Goal: Task Accomplishment & Management: Manage account settings

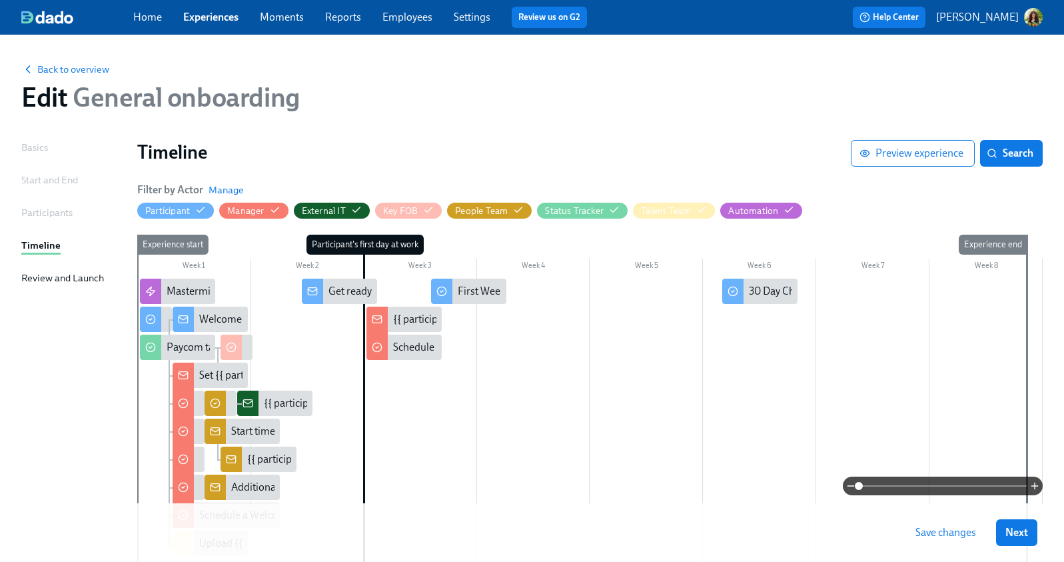
click at [997, 17] on p "[PERSON_NAME]" at bounding box center [977, 17] width 83 height 15
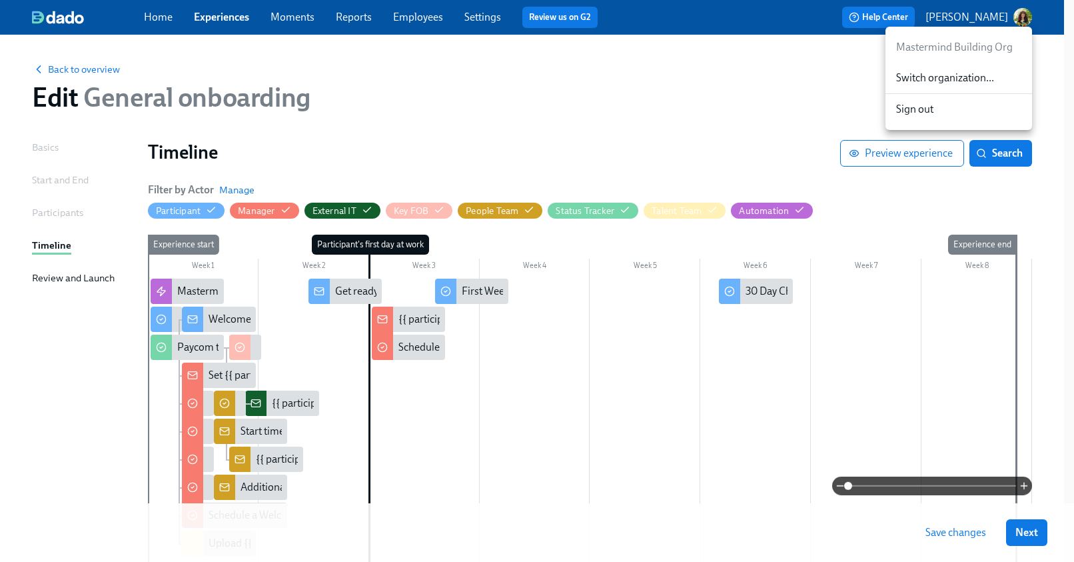
click at [465, 95] on div at bounding box center [537, 281] width 1074 height 562
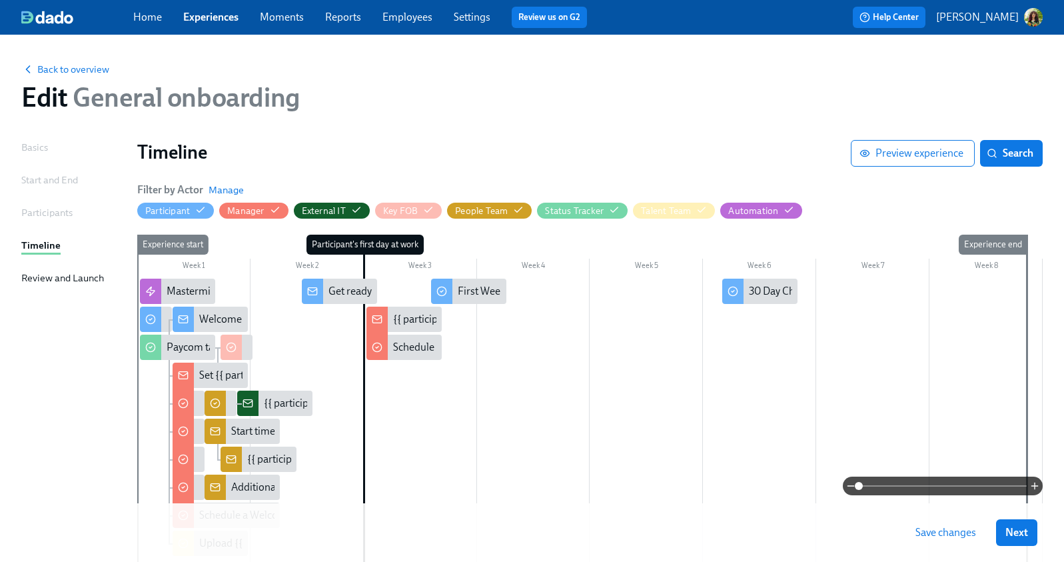
click at [1005, 15] on p "[PERSON_NAME]" at bounding box center [977, 17] width 83 height 15
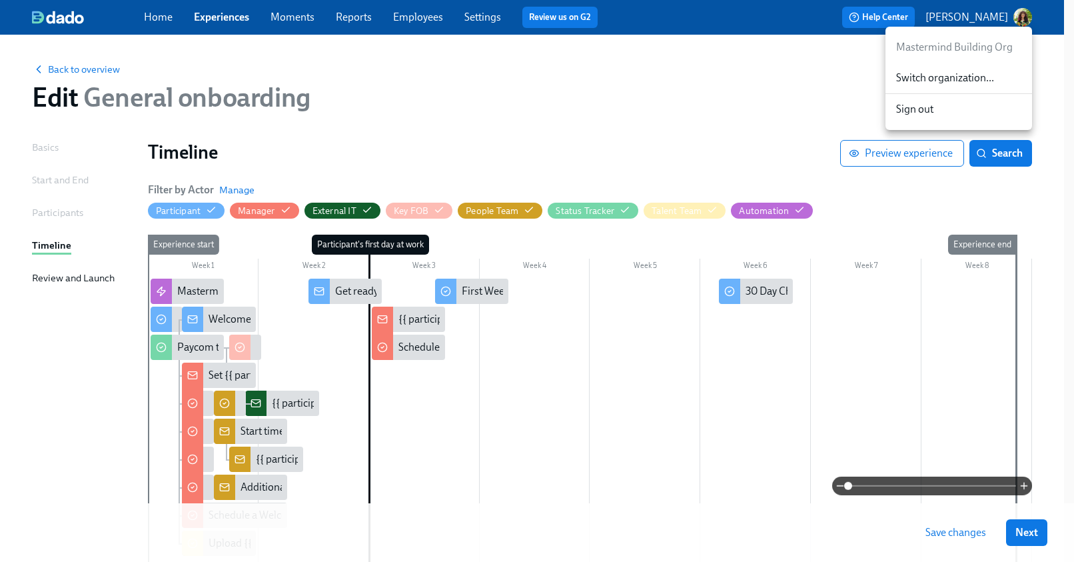
click at [938, 74] on span "Switch organization..." at bounding box center [958, 78] width 125 height 15
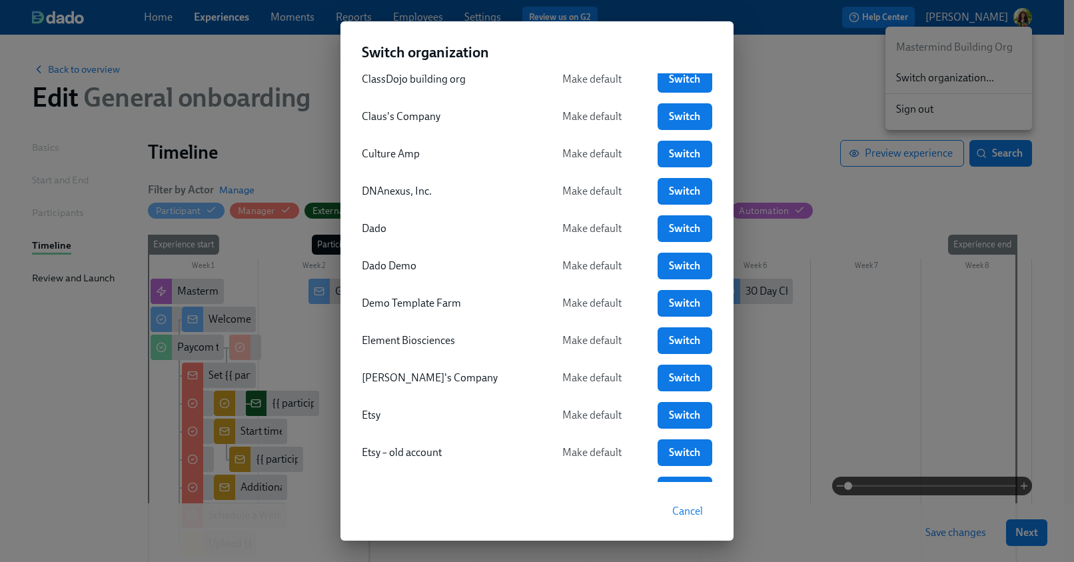
scroll to position [775, 0]
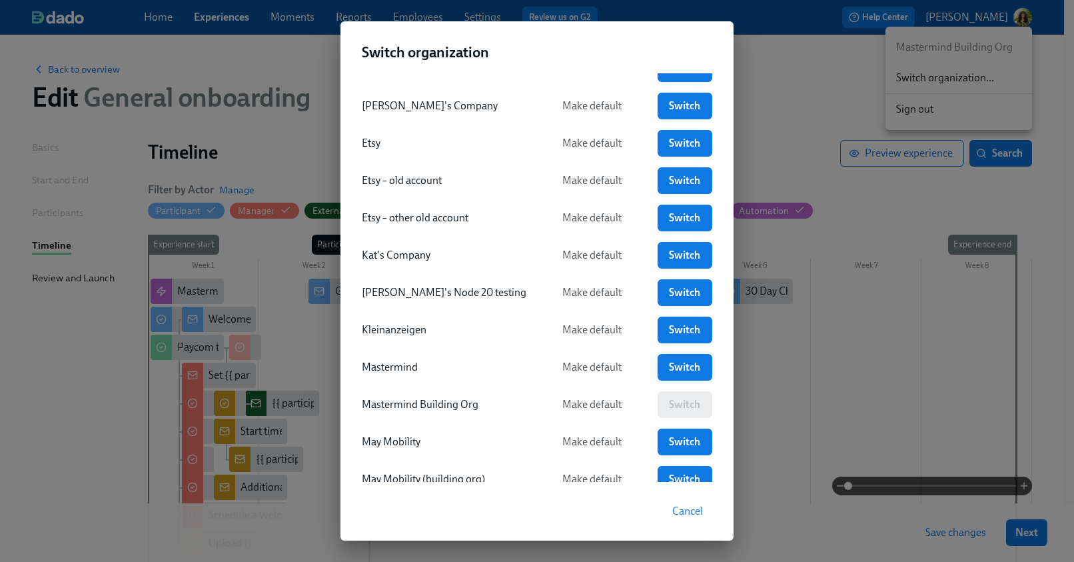
click at [667, 370] on span "Switch" at bounding box center [685, 366] width 36 height 13
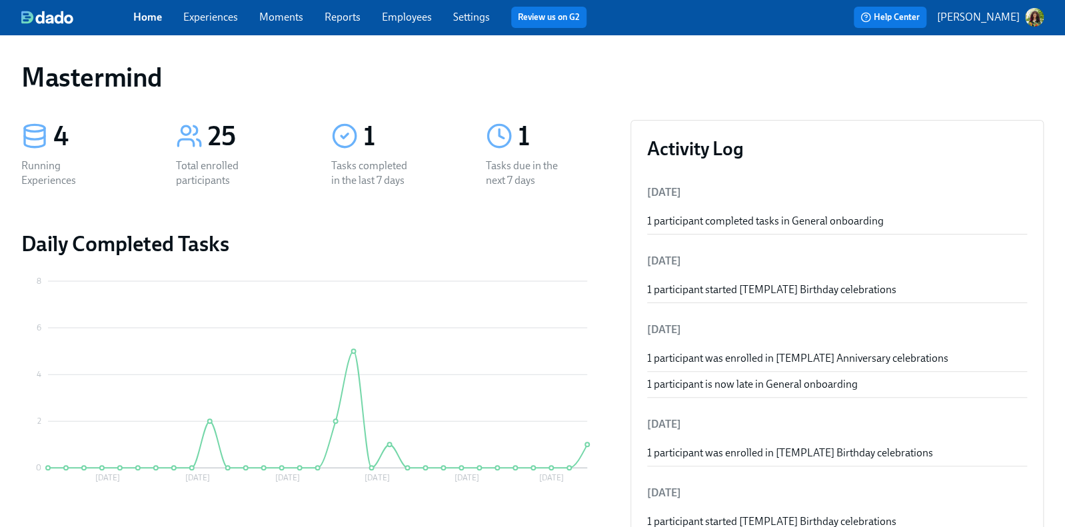
click at [425, 14] on link "Employees" at bounding box center [407, 17] width 50 height 13
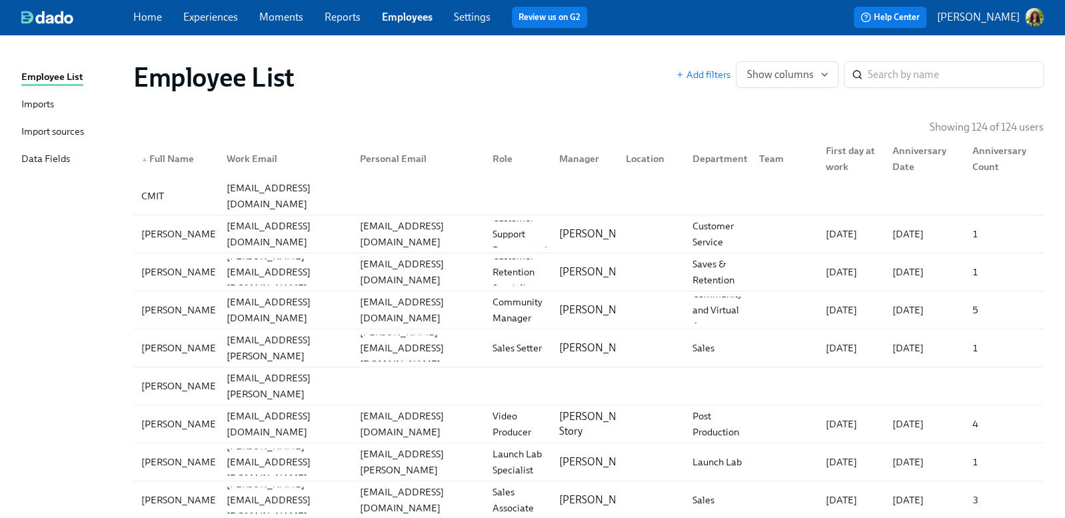
click at [48, 135] on div "Import sources" at bounding box center [52, 132] width 63 height 17
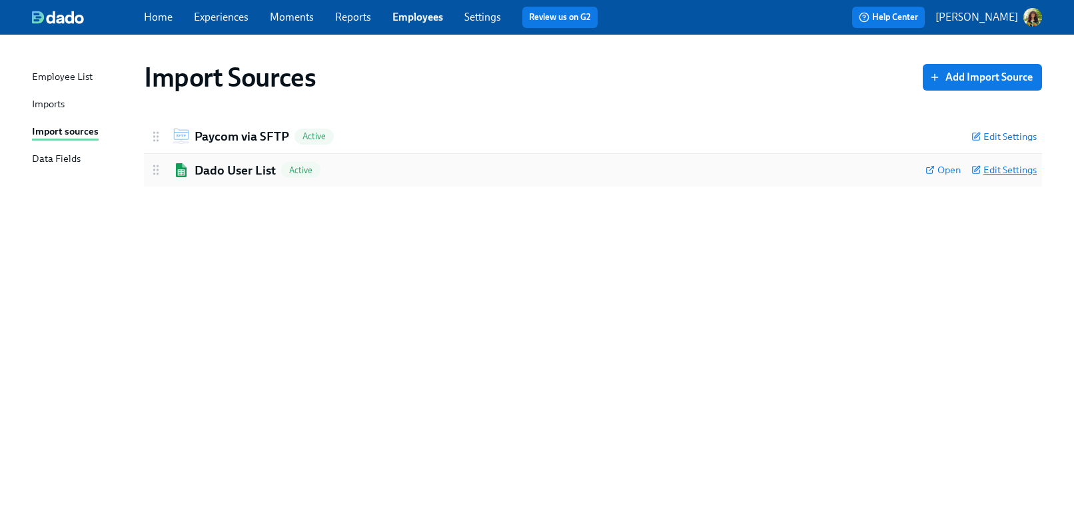
click at [1001, 175] on span "Edit Settings" at bounding box center [1003, 169] width 65 height 13
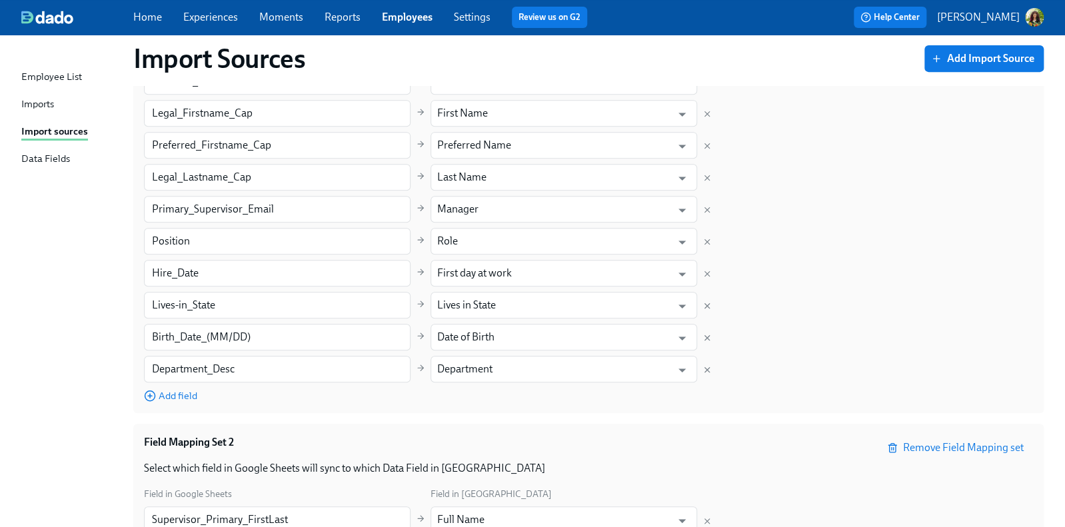
scroll to position [394, 0]
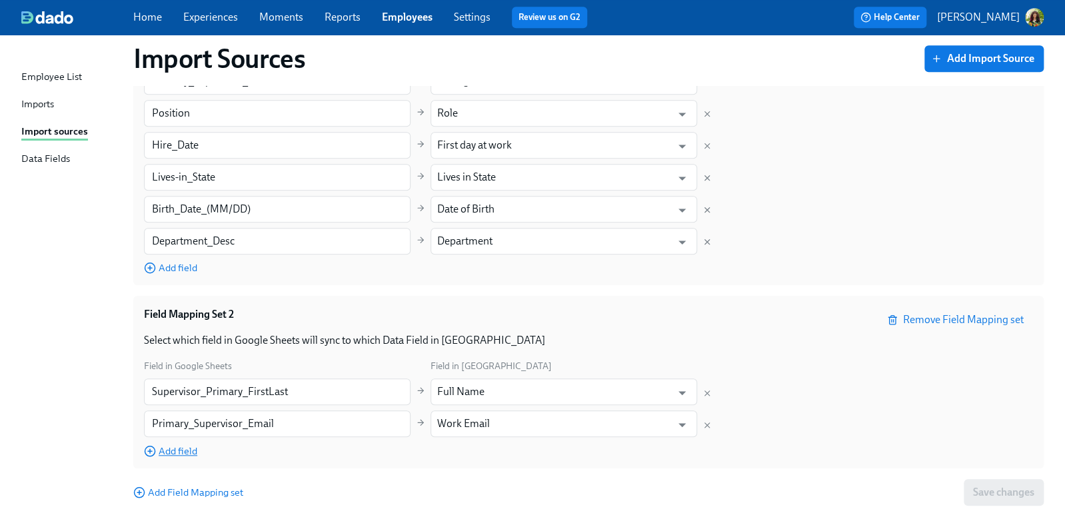
click at [197, 450] on span "Add field" at bounding box center [170, 450] width 53 height 13
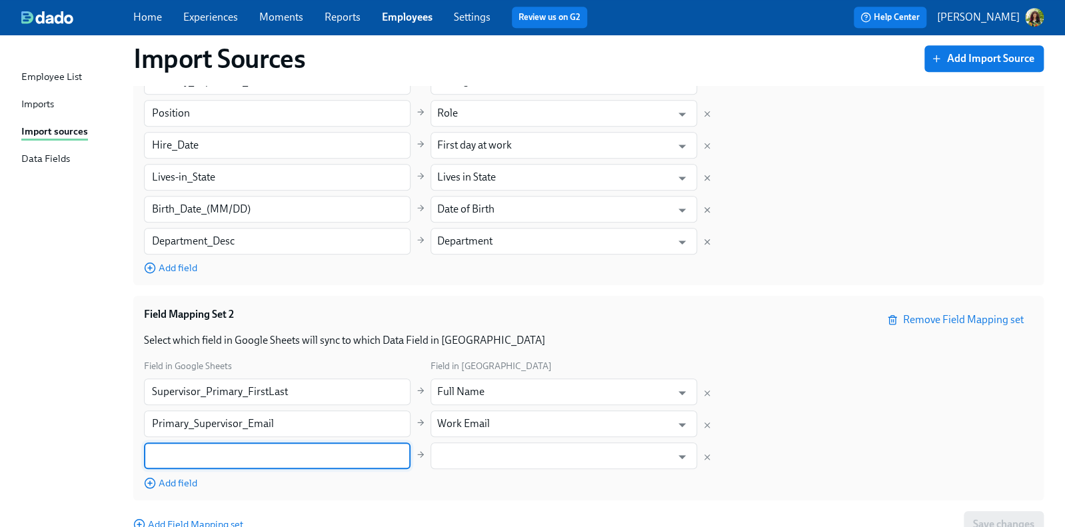
click at [276, 459] on input "text" at bounding box center [277, 455] width 266 height 27
type input "s"
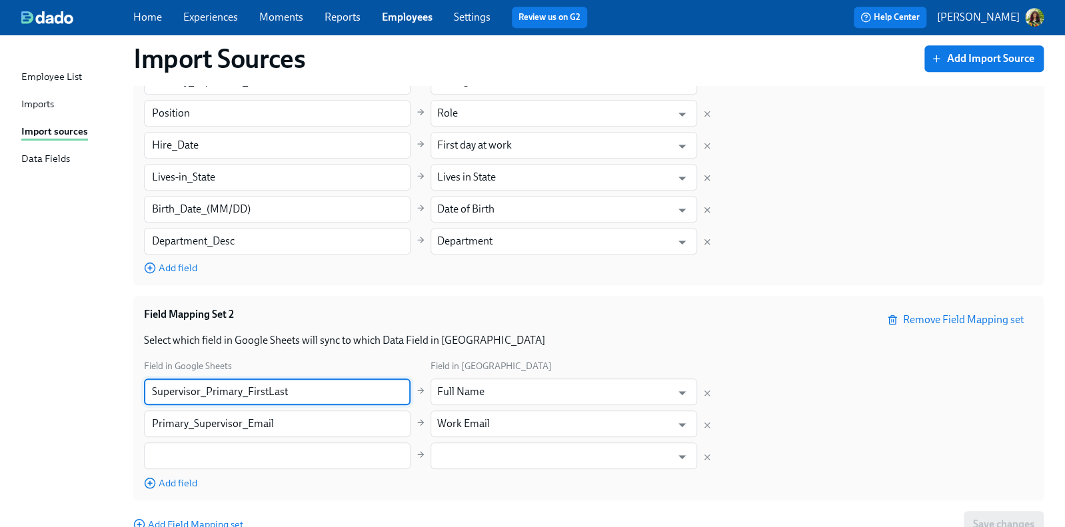
drag, startPoint x: 307, startPoint y: 392, endPoint x: 116, endPoint y: 388, distance: 191.2
click at [116, 388] on div "Import Sources Add Import Source Paycom via SFTP Active Edit Settings Username …" at bounding box center [532, 99] width 1022 height 887
click at [212, 463] on input "text" at bounding box center [277, 455] width 266 height 27
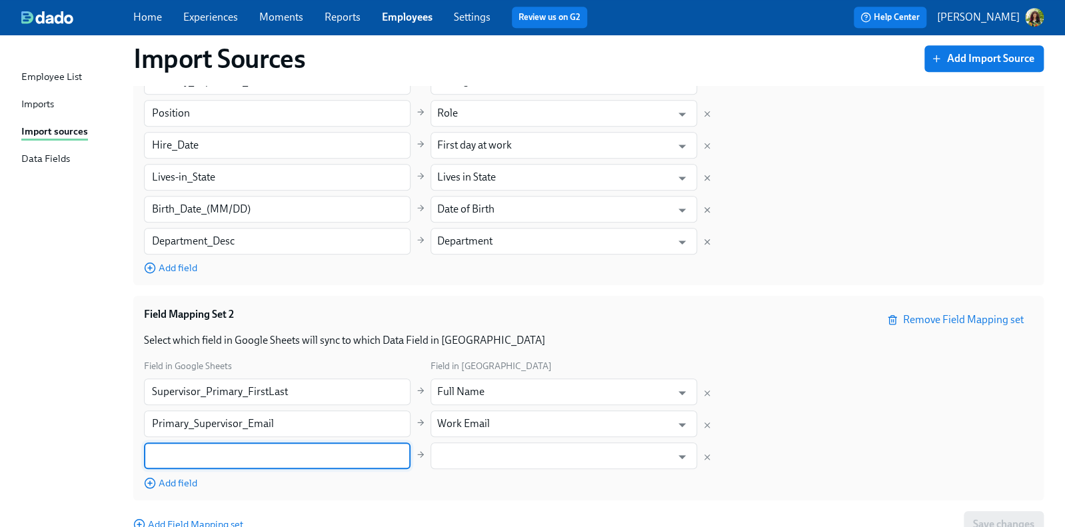
paste input "Supervisor_Primary_FirstLast"
type input "Supervisor_Primary_FirstLast"
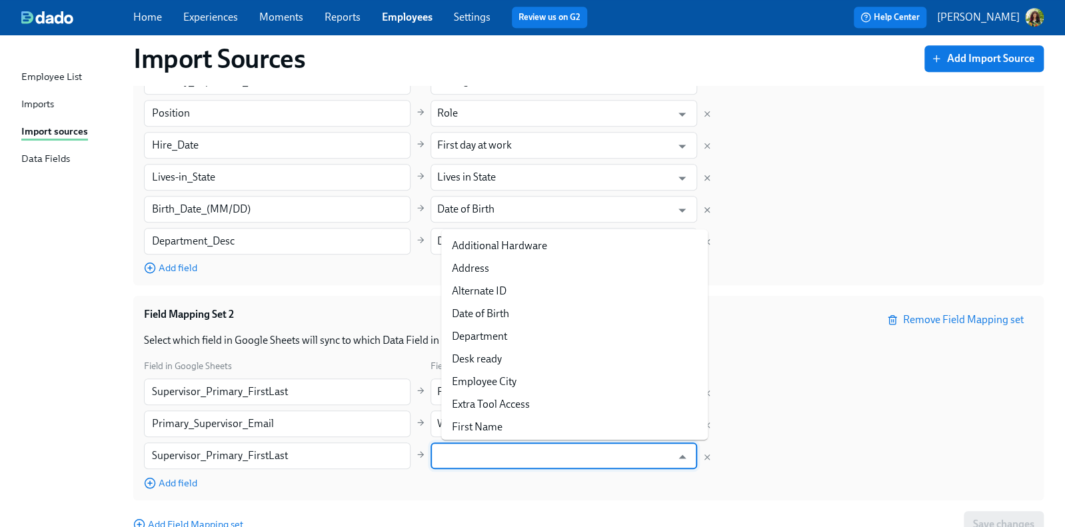
click at [558, 458] on input "text" at bounding box center [554, 455] width 234 height 27
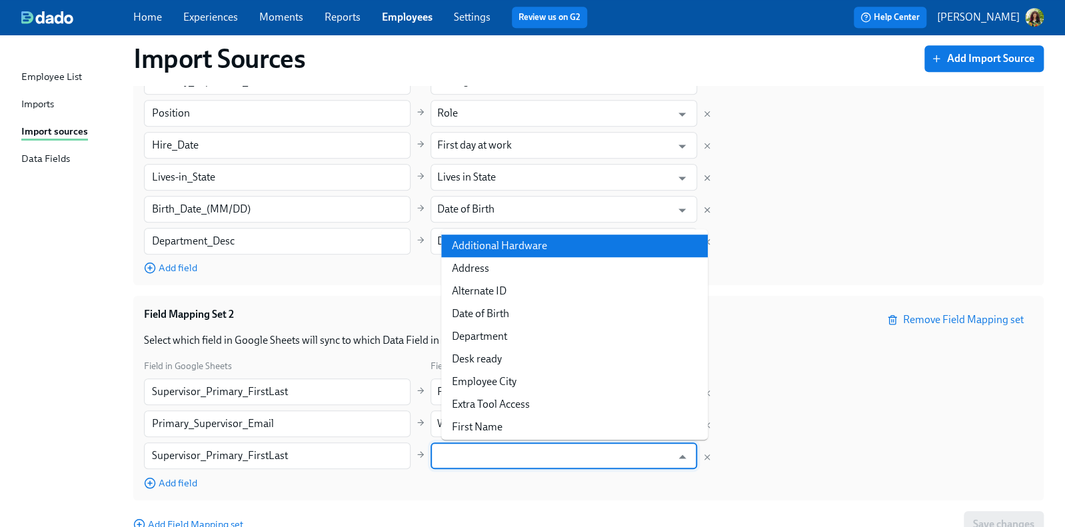
click at [492, 248] on li "Additional Hardware" at bounding box center [574, 245] width 266 height 23
type input "Additional Hardware"
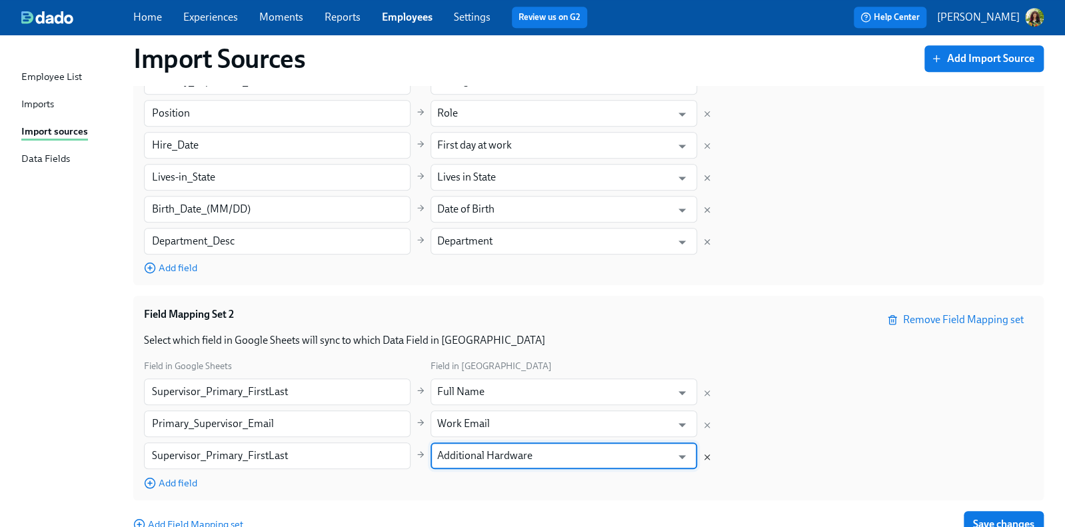
click at [709, 456] on icon "Delete mapping" at bounding box center [707, 456] width 5 height 5
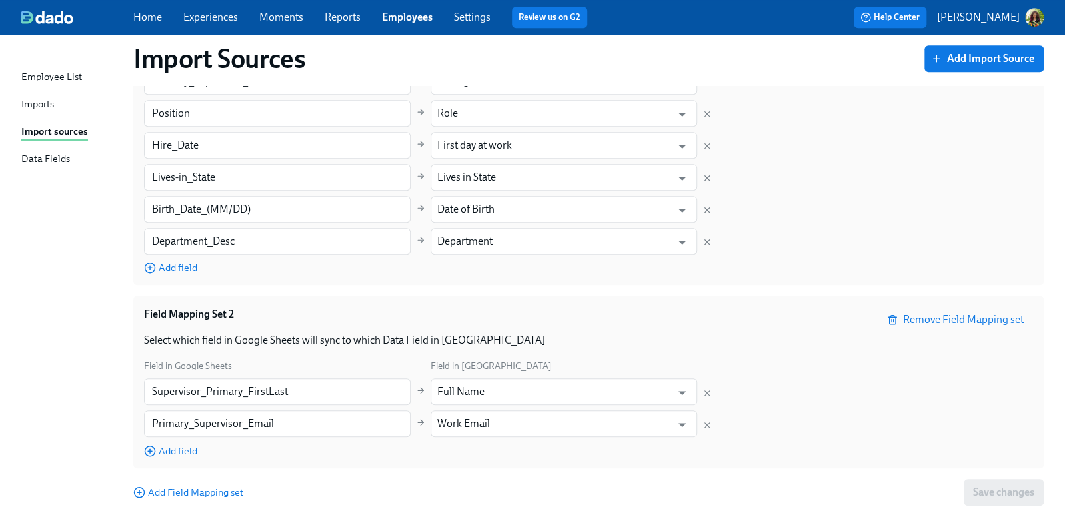
click at [60, 157] on div "Data Fields" at bounding box center [45, 159] width 49 height 17
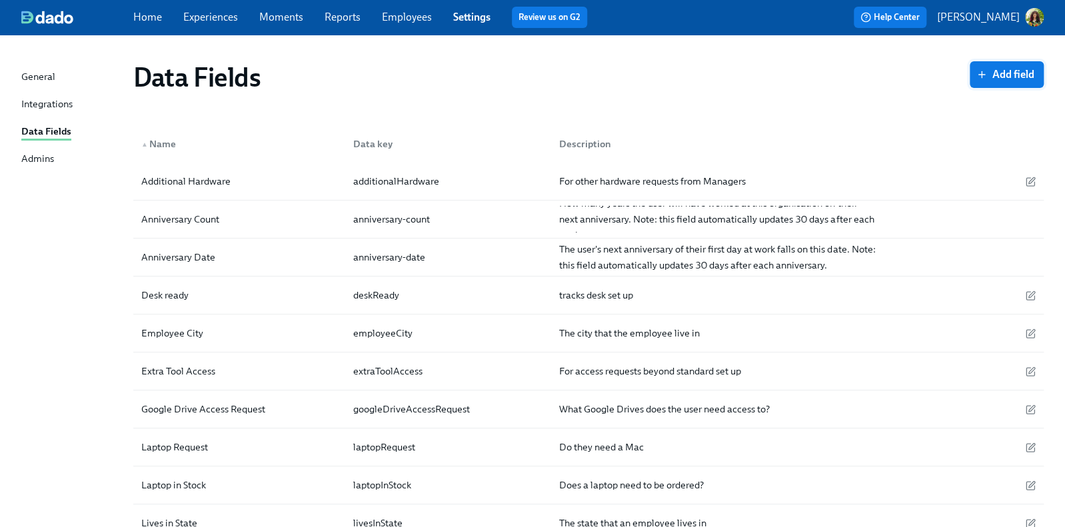
click at [1006, 70] on span "Add field" at bounding box center [1006, 74] width 55 height 13
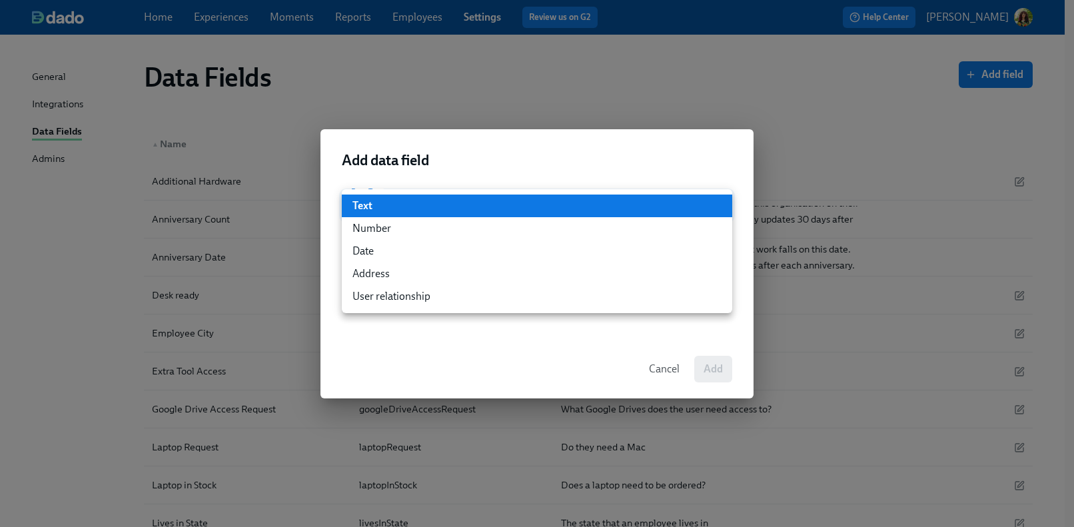
click at [421, 203] on body "Home Experiences Moments Reports Employees Settings Review us on G2 Help Center…" at bounding box center [537, 365] width 1074 height 730
click at [666, 372] on div at bounding box center [537, 263] width 1074 height 527
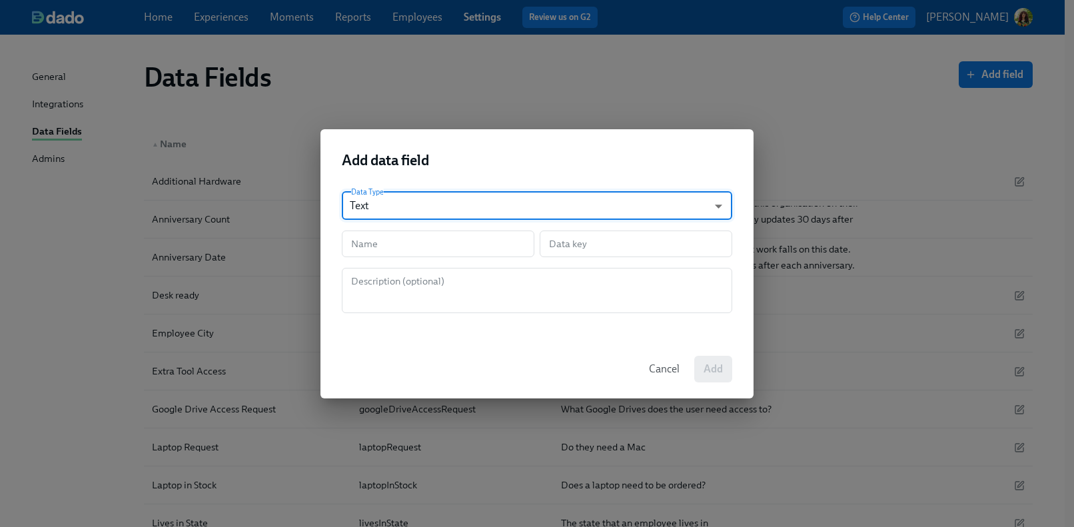
click at [665, 369] on span "Cancel" at bounding box center [664, 368] width 31 height 13
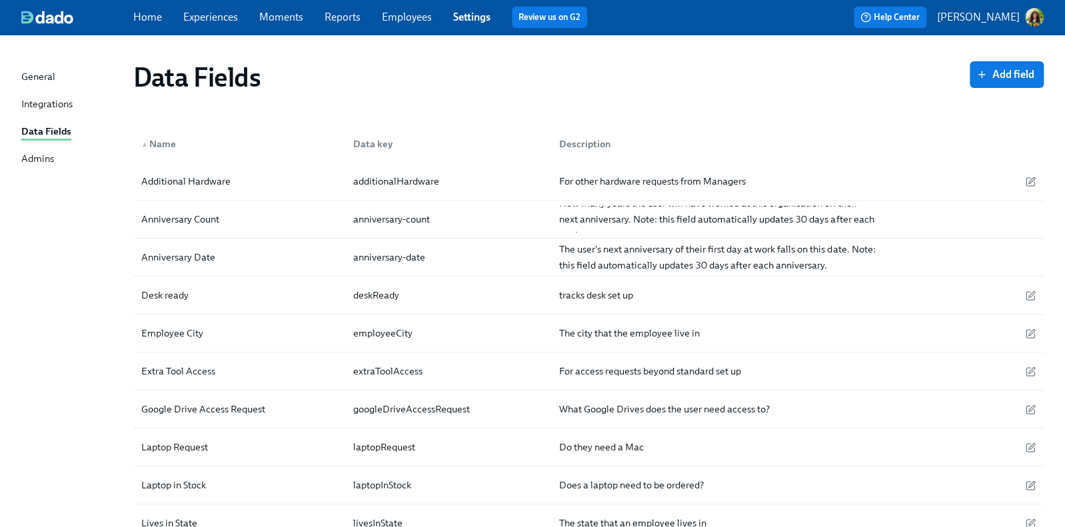
click at [228, 17] on link "Experiences" at bounding box center [210, 17] width 55 height 13
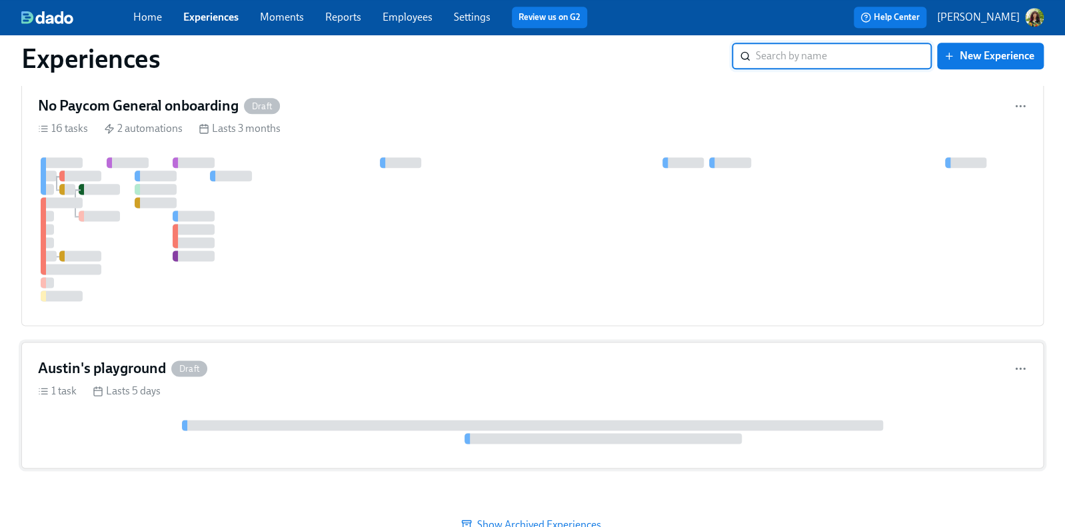
scroll to position [733, 0]
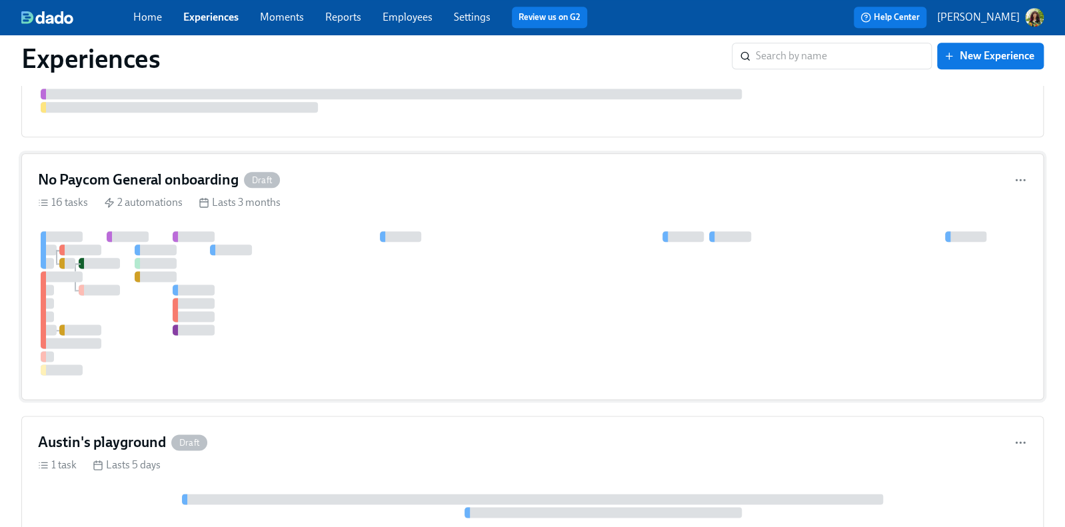
click at [634, 320] on div at bounding box center [532, 303] width 989 height 144
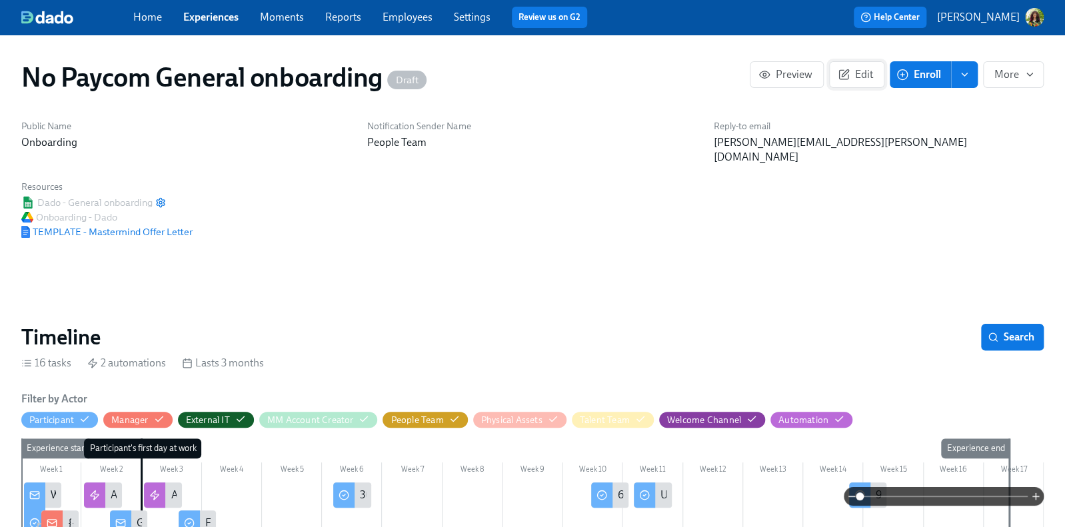
click at [848, 78] on span "Edit" at bounding box center [856, 74] width 33 height 13
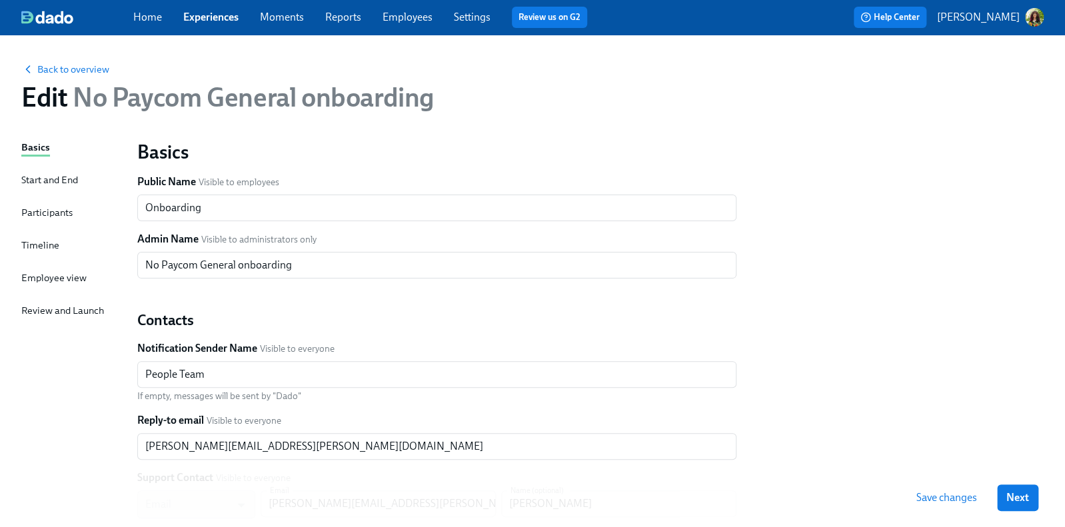
click at [44, 243] on div "Timeline" at bounding box center [40, 245] width 38 height 15
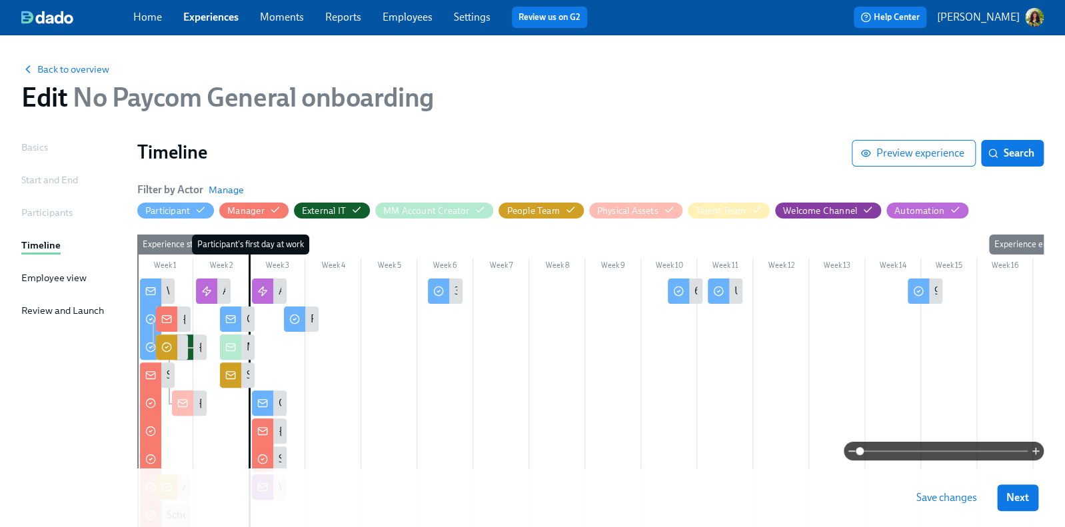
click at [919, 454] on span at bounding box center [943, 451] width 168 height 19
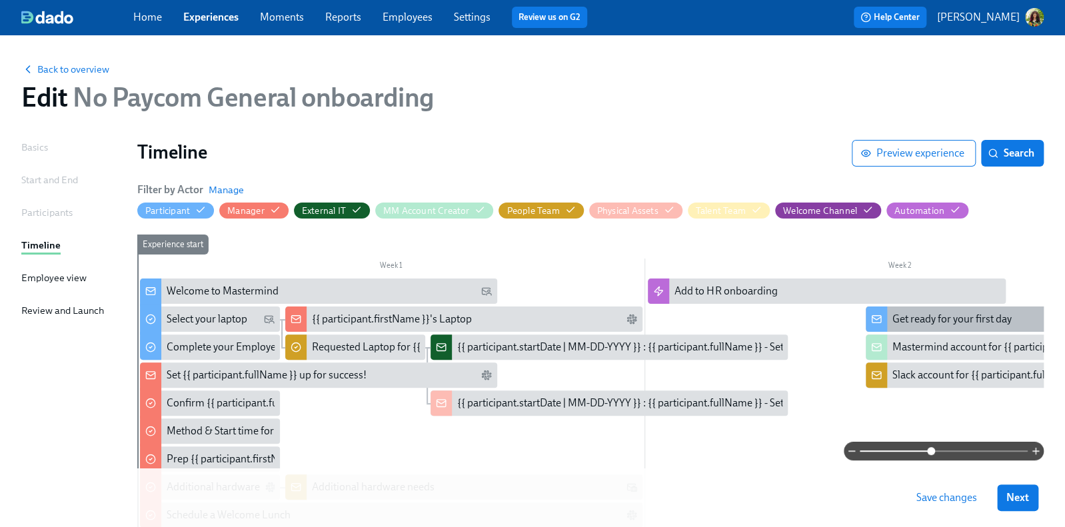
click at [921, 328] on div "Get ready for your first day" at bounding box center [1043, 318] width 357 height 25
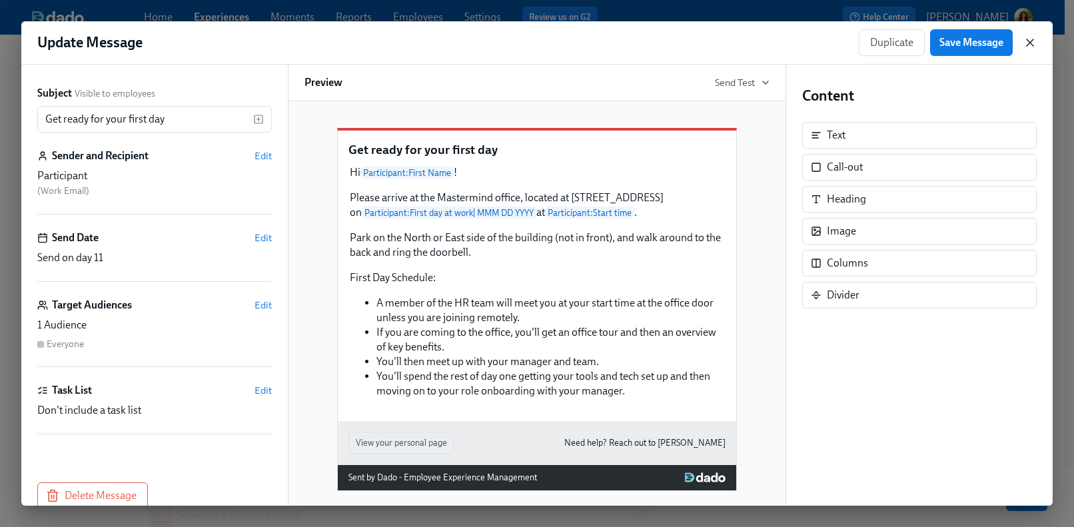
click at [1033, 41] on icon "button" at bounding box center [1029, 42] width 13 height 13
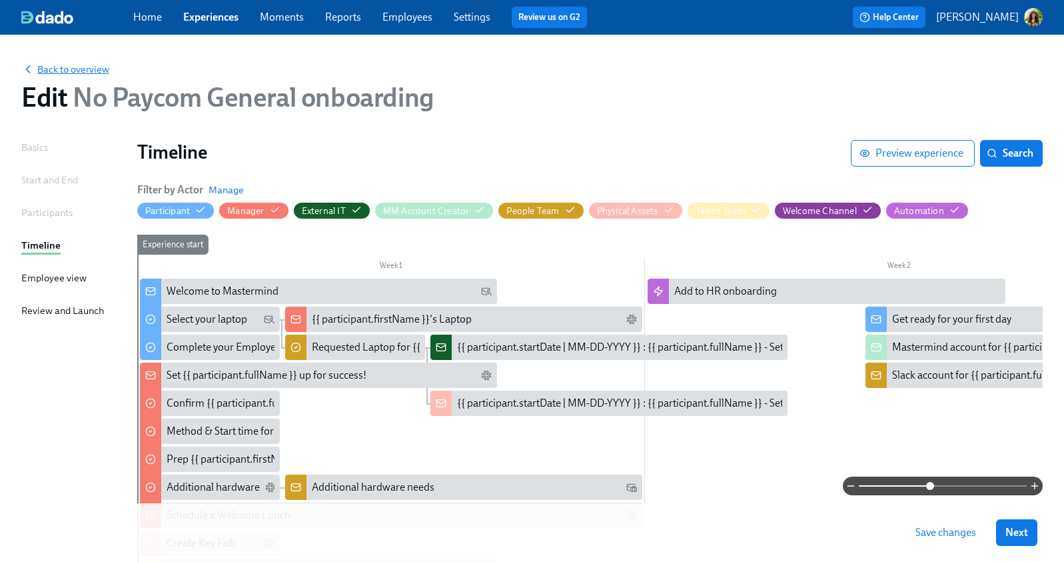
click at [107, 69] on span "Back to overview" at bounding box center [65, 69] width 88 height 13
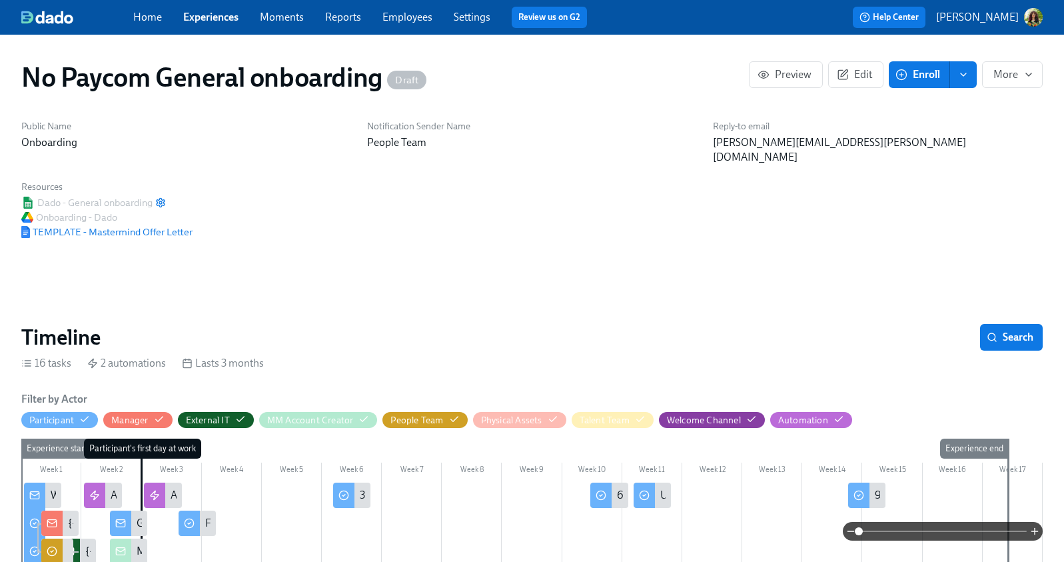
click at [207, 15] on link "Experiences" at bounding box center [210, 17] width 55 height 13
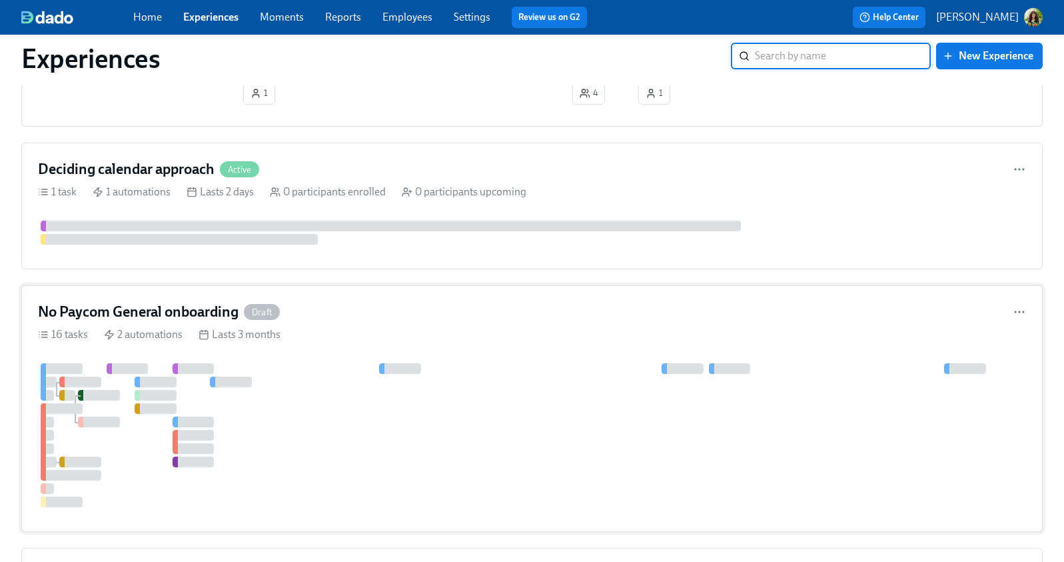
scroll to position [618, 0]
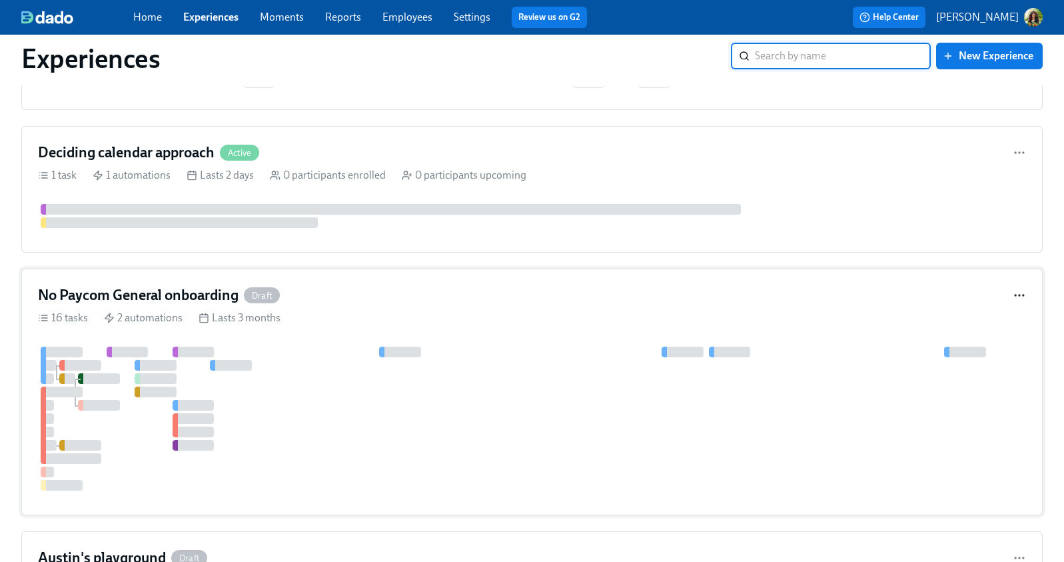
click at [1013, 297] on icon "button" at bounding box center [1019, 294] width 13 height 13
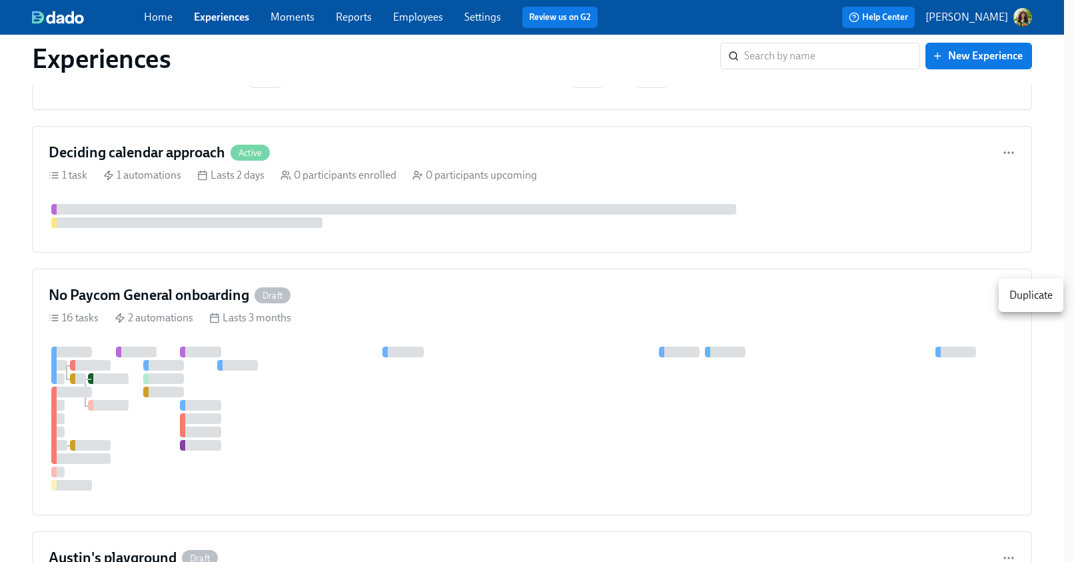
click at [1031, 303] on li "Duplicate" at bounding box center [1031, 295] width 65 height 23
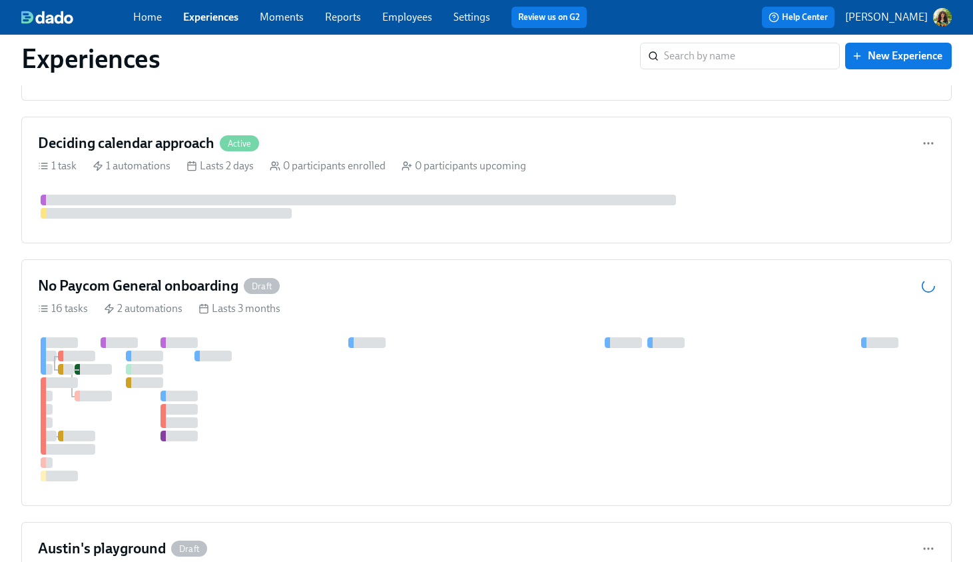
scroll to position [526, 0]
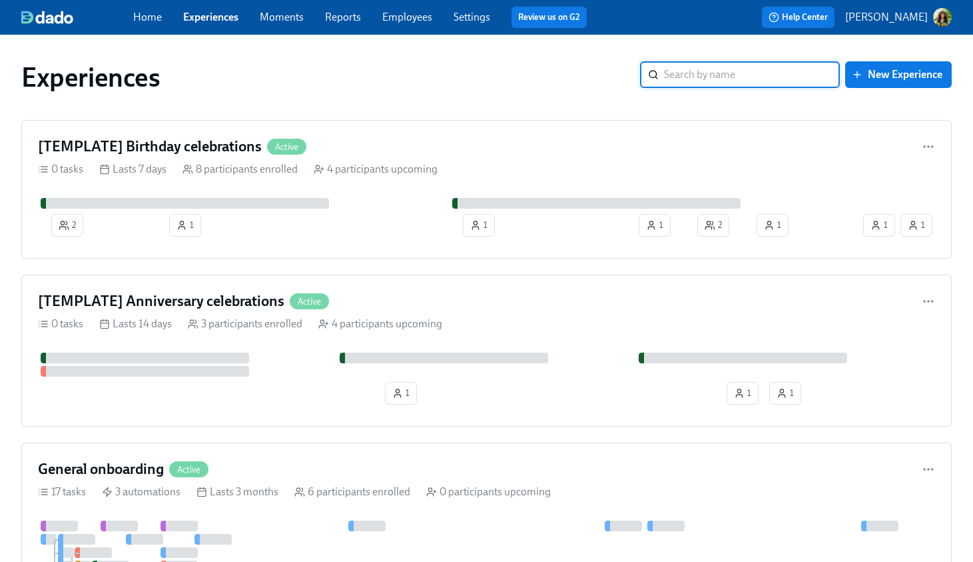
click at [893, 16] on p "[PERSON_NAME]" at bounding box center [886, 17] width 83 height 15
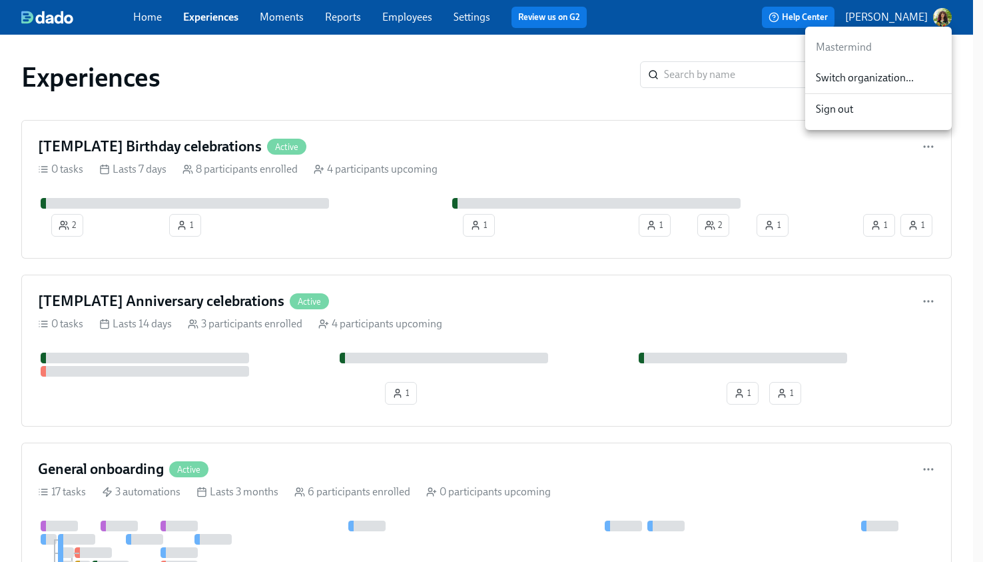
click at [860, 75] on span "Switch organization..." at bounding box center [878, 78] width 125 height 15
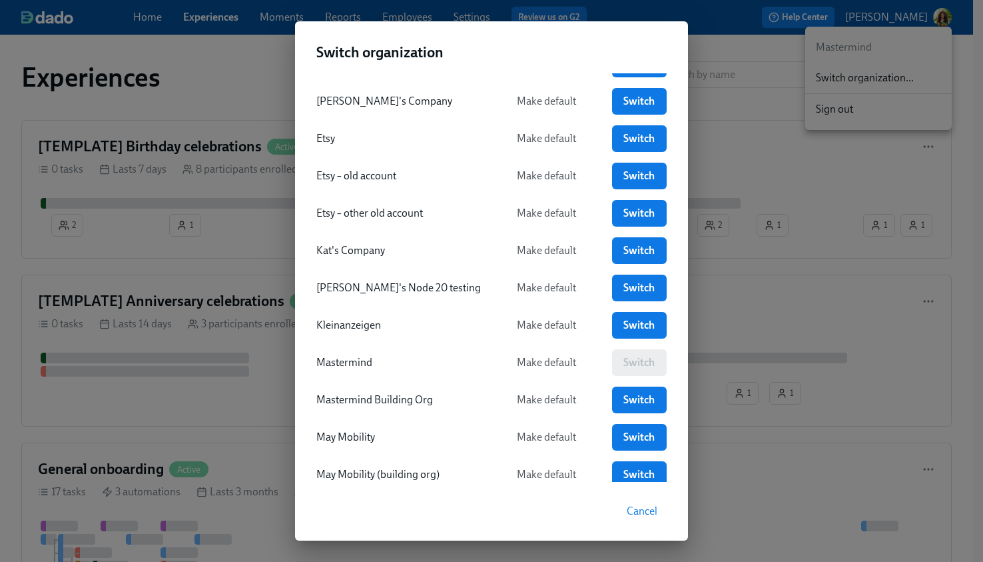
scroll to position [828, 0]
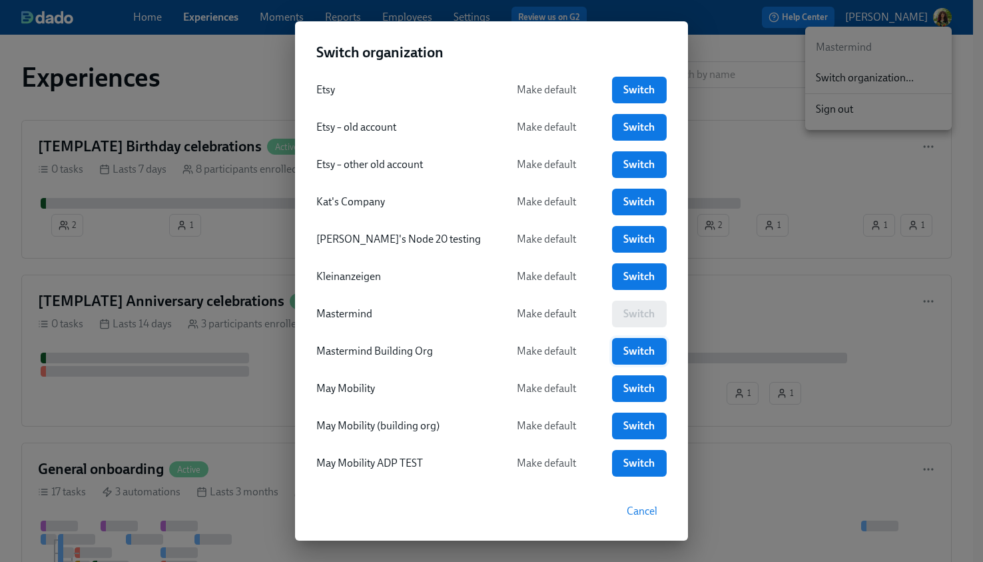
click at [622, 350] on span "Switch" at bounding box center [640, 350] width 36 height 13
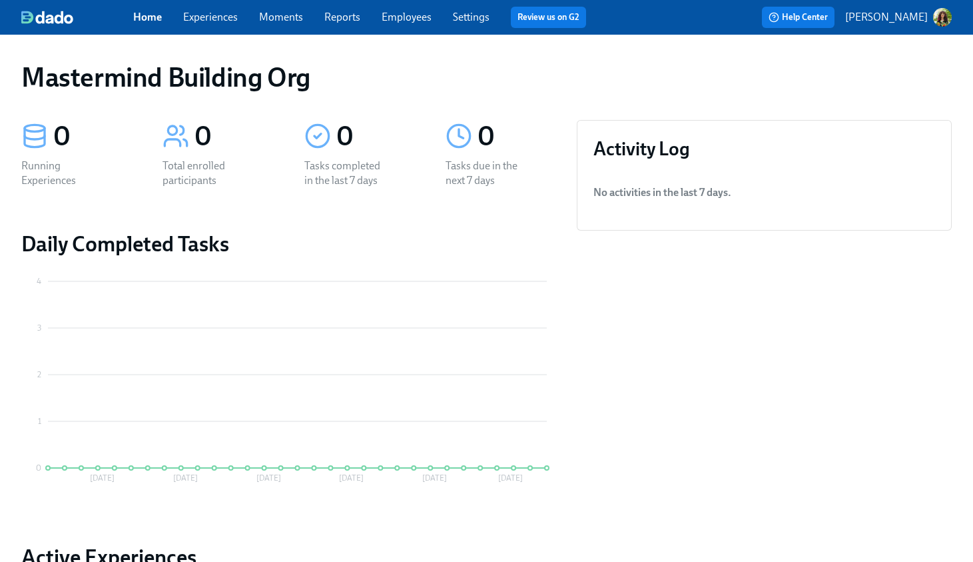
click at [212, 17] on link "Experiences" at bounding box center [210, 17] width 55 height 13
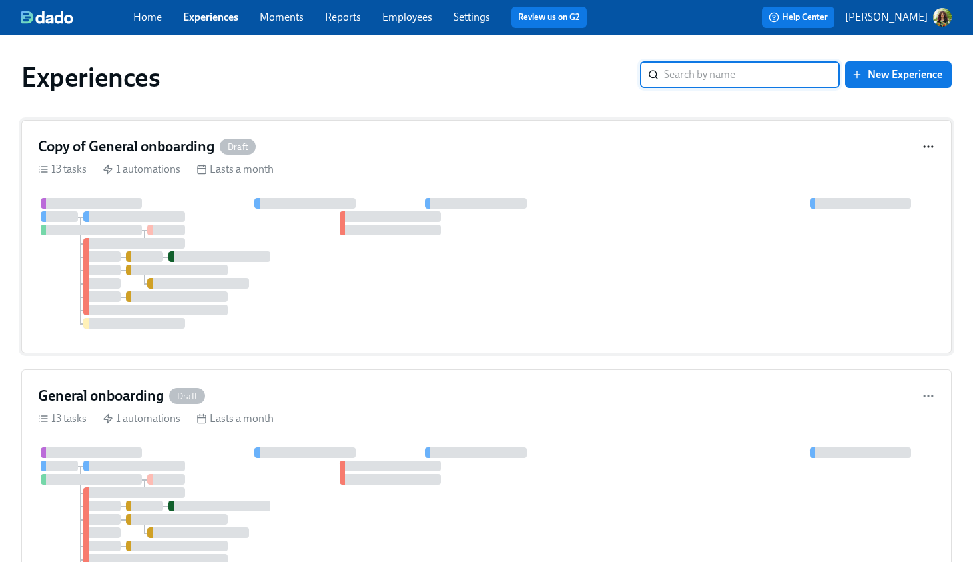
click at [925, 146] on circle "button" at bounding box center [924, 146] width 1 height 1
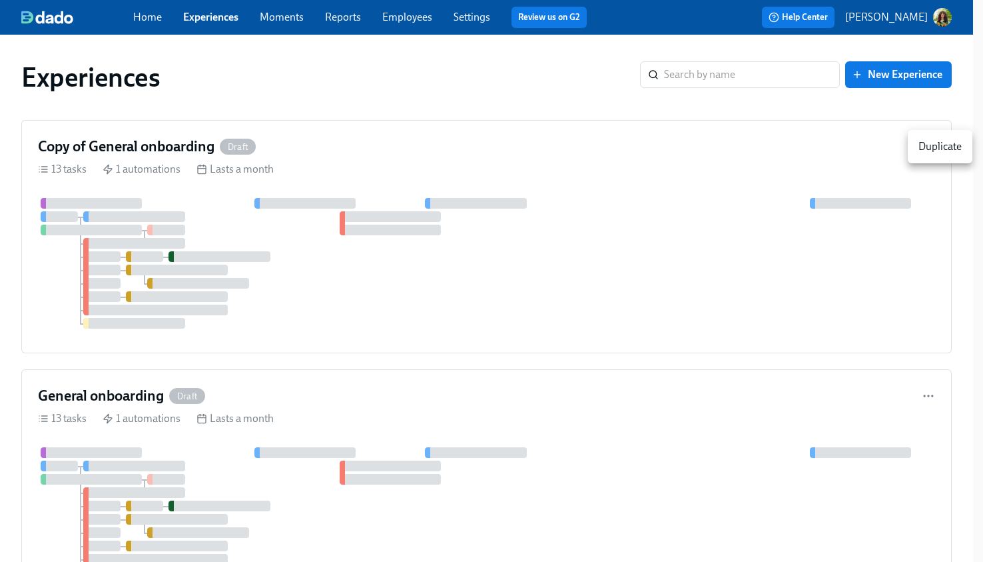
click at [933, 155] on li "Duplicate" at bounding box center [940, 146] width 65 height 23
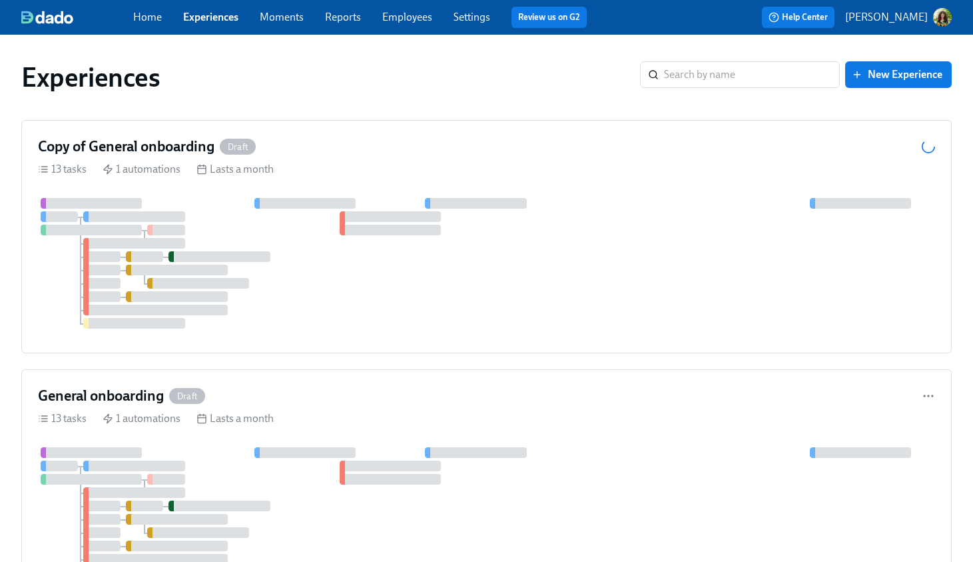
click at [906, 20] on p "[PERSON_NAME]" at bounding box center [886, 17] width 83 height 15
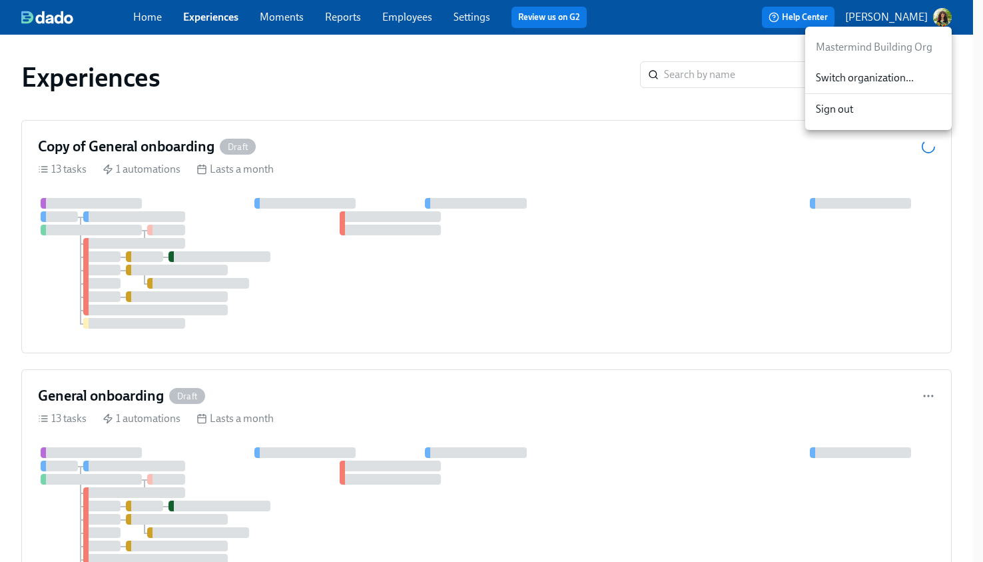
click at [884, 76] on span "Switch organization..." at bounding box center [878, 78] width 125 height 15
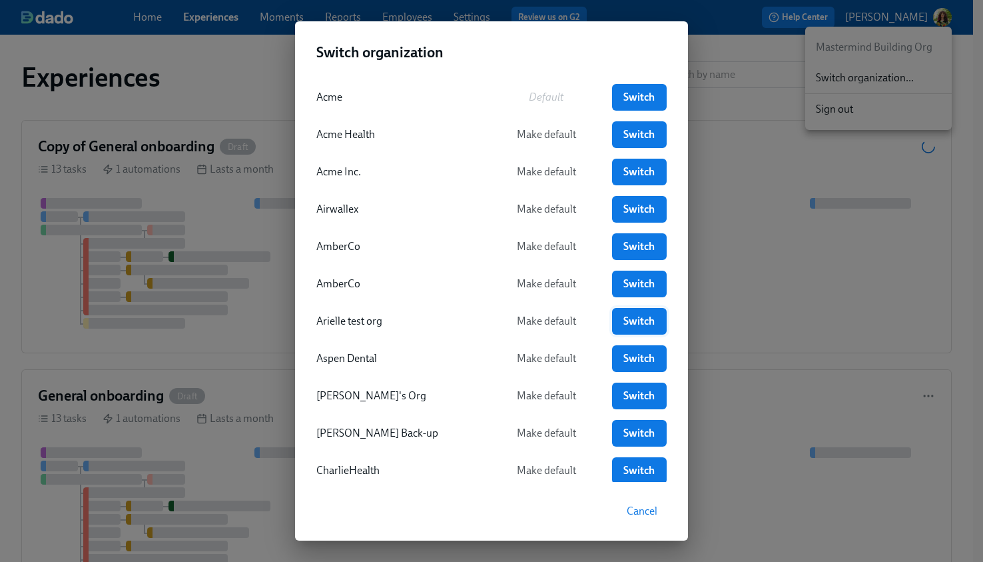
click at [622, 322] on span "Switch" at bounding box center [640, 320] width 36 height 13
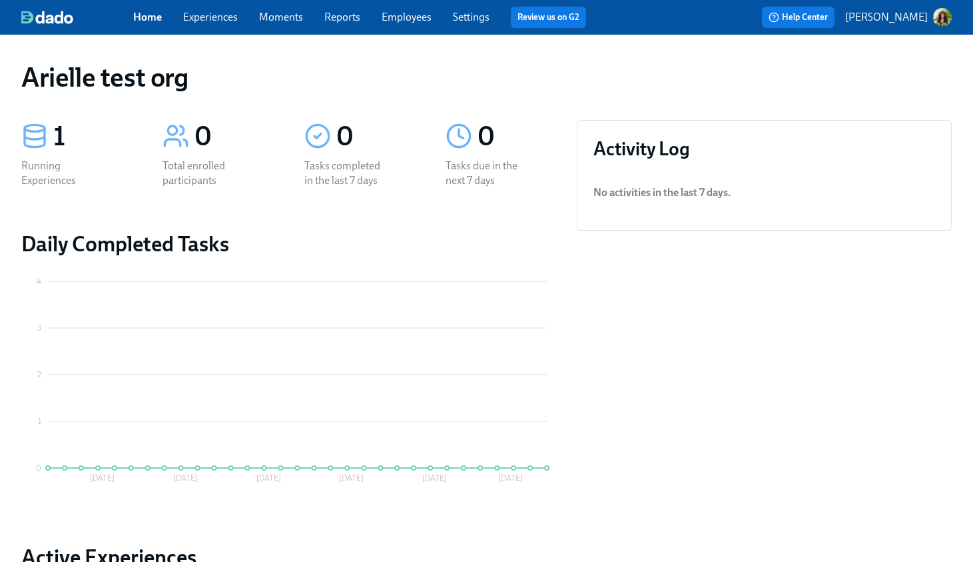
click at [215, 14] on link "Experiences" at bounding box center [210, 17] width 55 height 13
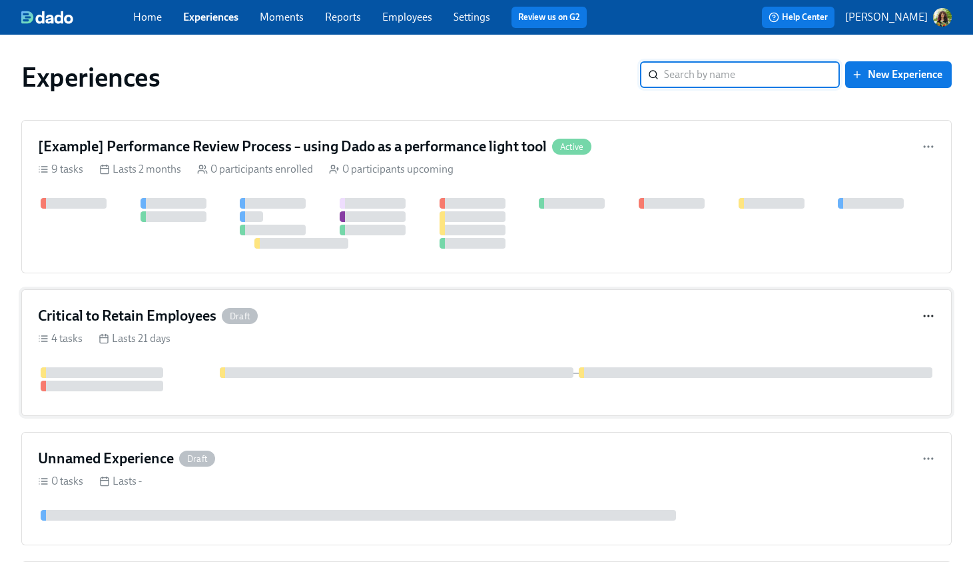
click at [932, 316] on circle "button" at bounding box center [932, 315] width 1 height 1
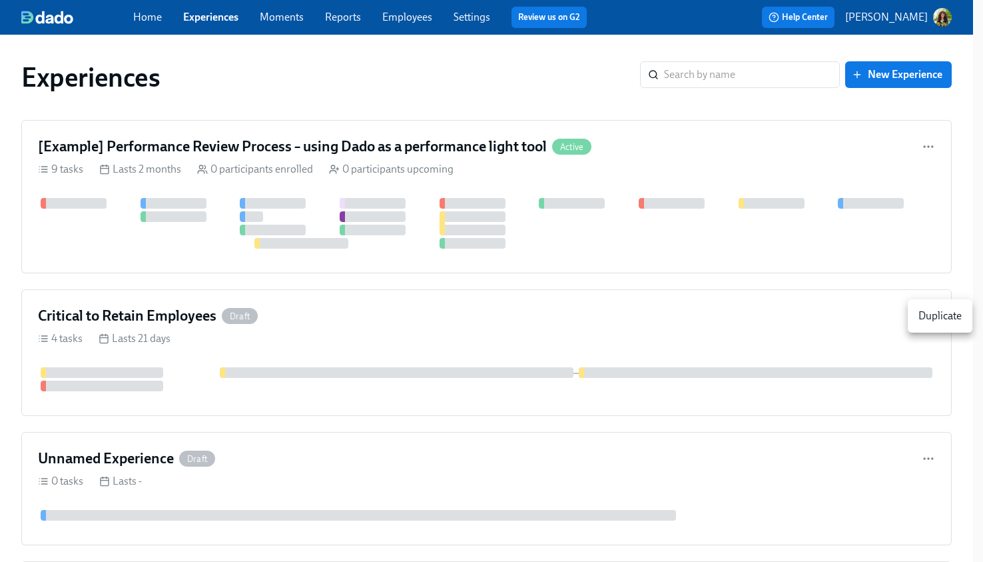
click at [932, 316] on div "Duplicate" at bounding box center [940, 315] width 43 height 15
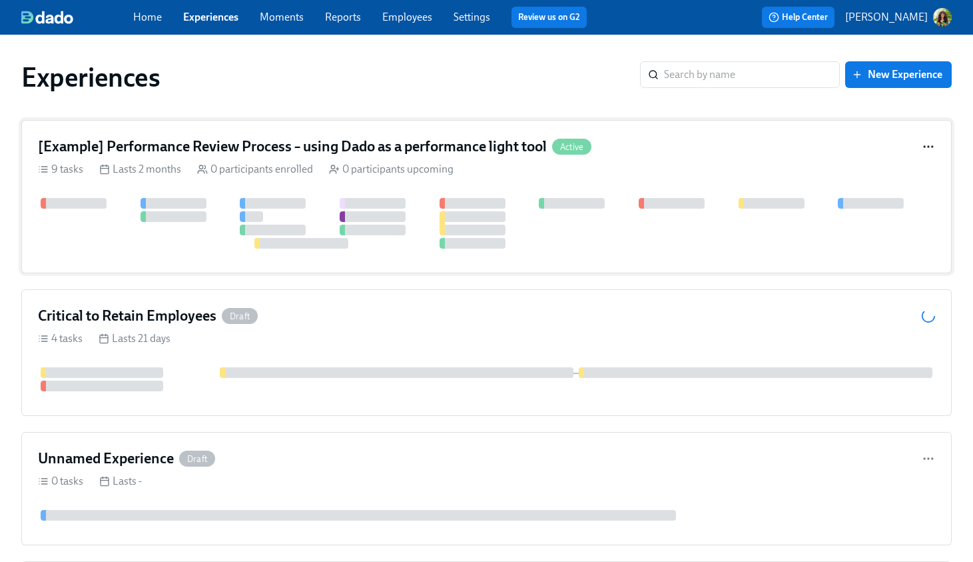
click at [928, 146] on circle "button" at bounding box center [928, 146] width 1 height 1
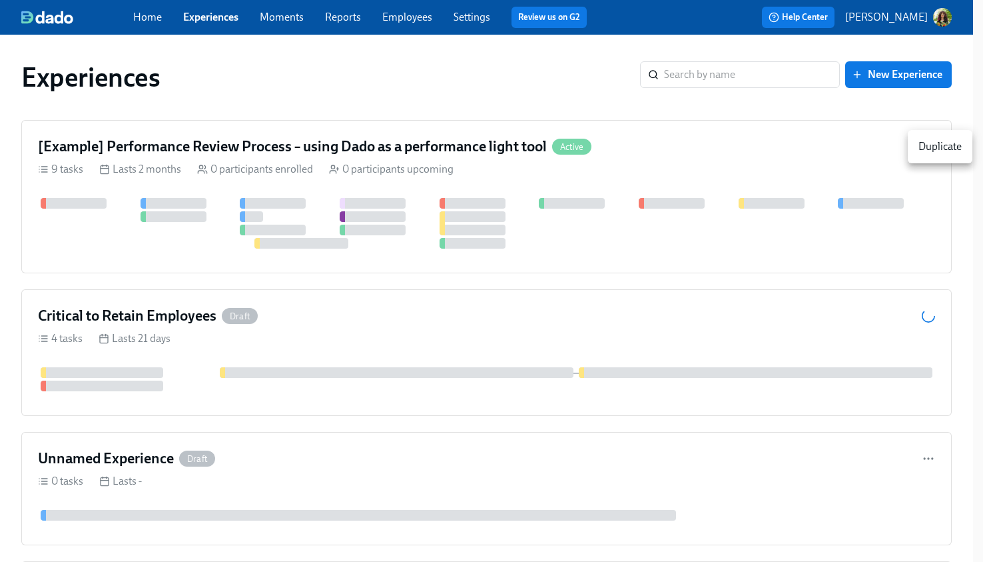
click at [928, 149] on div "Duplicate" at bounding box center [940, 146] width 43 height 15
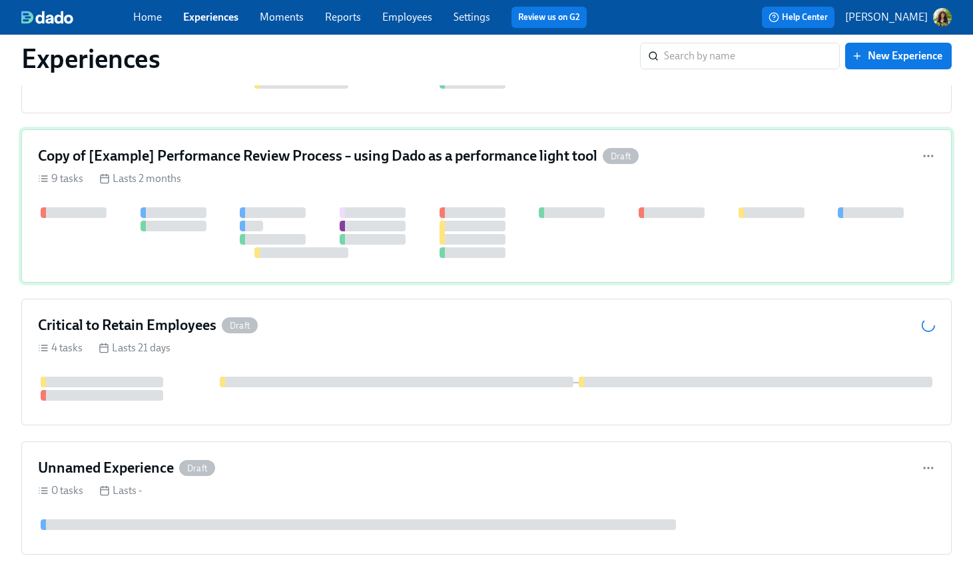
scroll to position [222, 0]
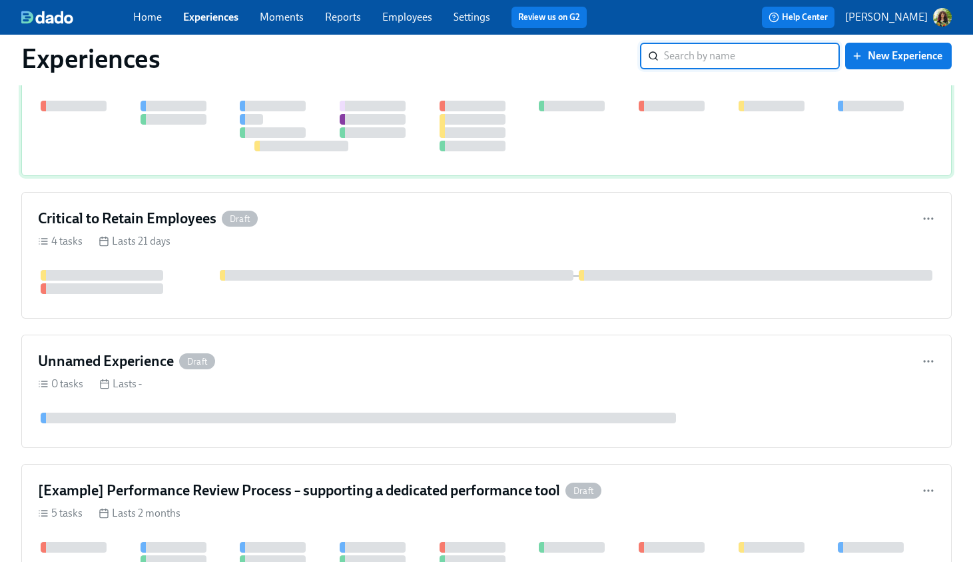
scroll to position [169, 0]
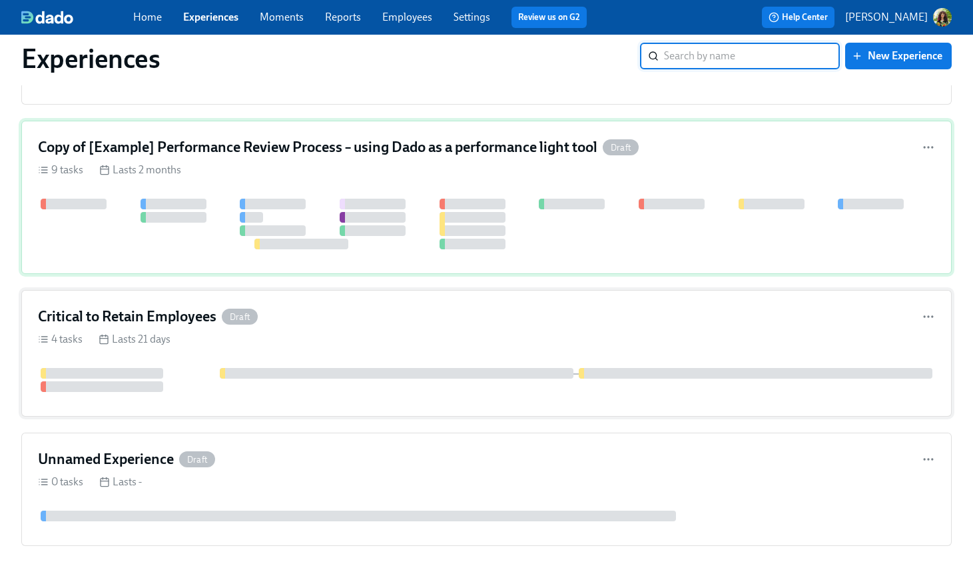
click at [358, 338] on div "4 tasks Lasts 21 days" at bounding box center [486, 339] width 897 height 15
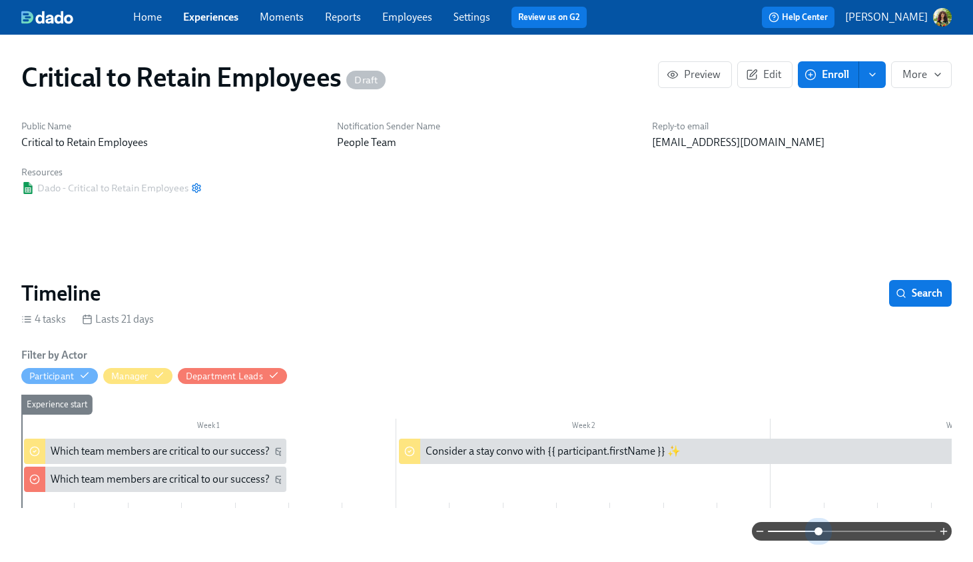
drag, startPoint x: 820, startPoint y: 528, endPoint x: 802, endPoint y: 456, distance: 74.2
click at [820, 528] on span at bounding box center [852, 531] width 168 height 19
click at [380, 288] on div "Timeline Search" at bounding box center [486, 293] width 931 height 27
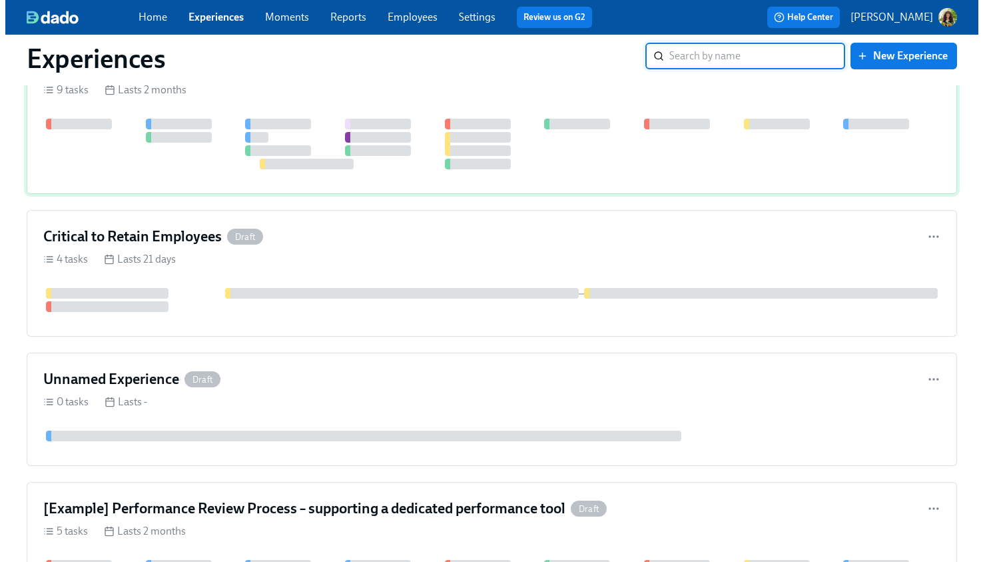
scroll to position [400, 0]
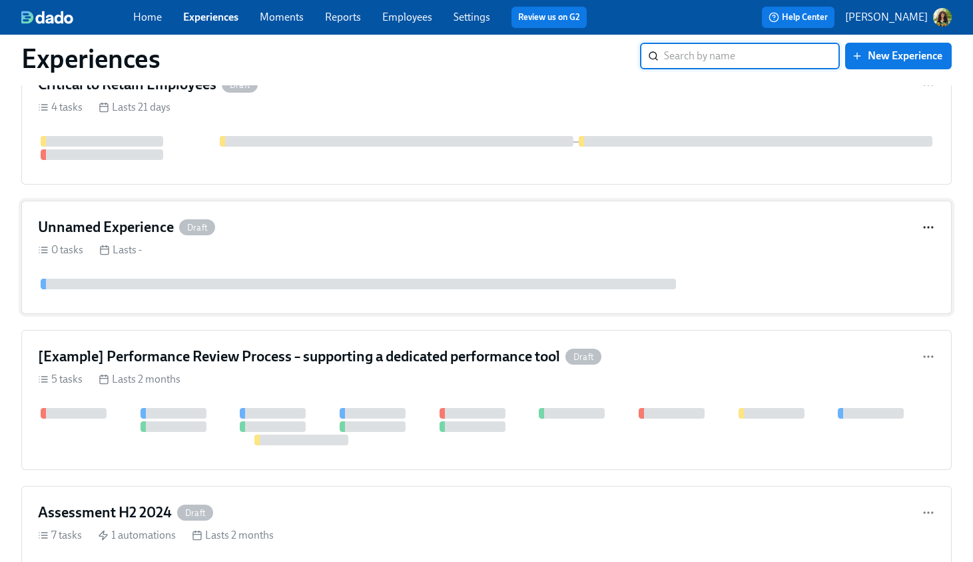
click at [929, 227] on icon "button" at bounding box center [928, 227] width 13 height 13
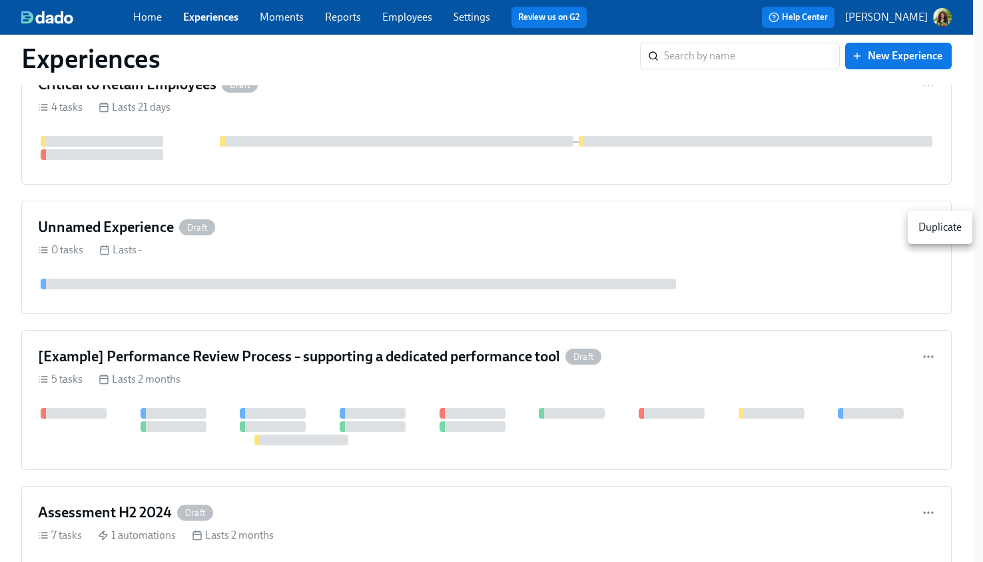
click at [930, 228] on div "Duplicate" at bounding box center [940, 227] width 43 height 15
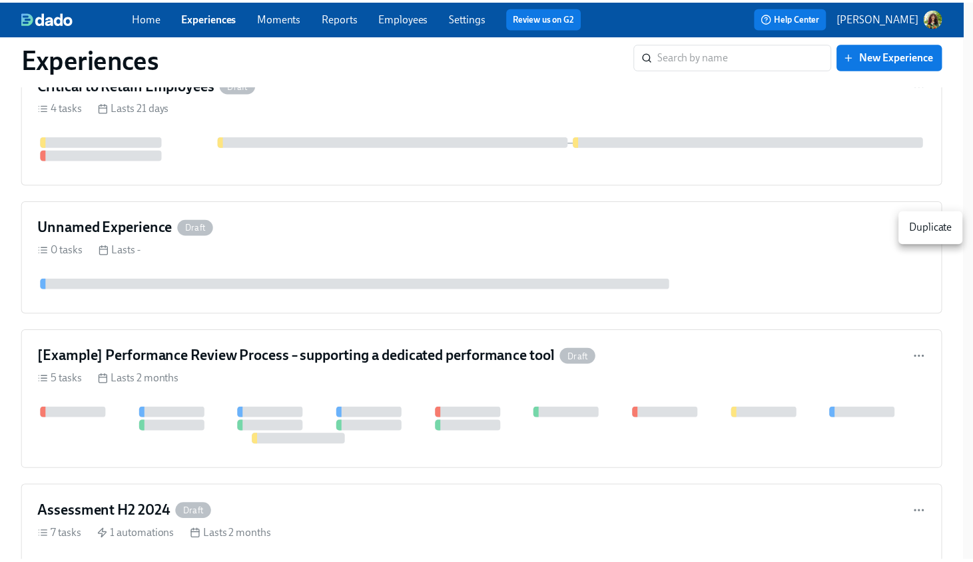
scroll to position [530, 0]
